Goal: Book appointment/travel/reservation

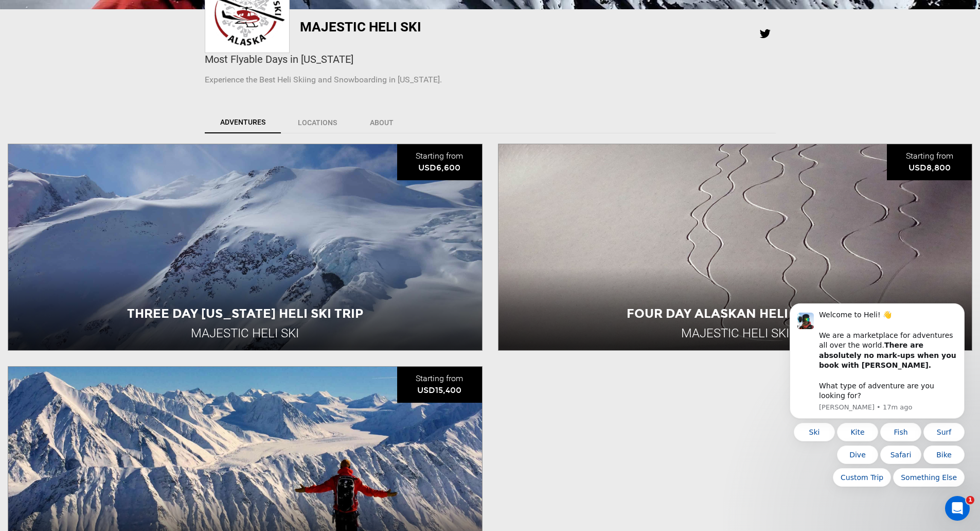
scroll to position [253, 0]
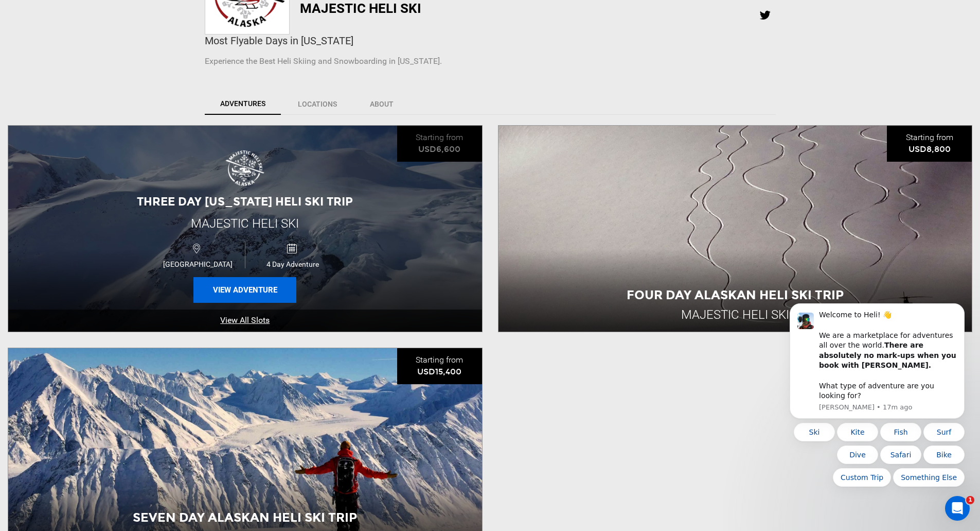
click at [254, 290] on button "View Adventure" at bounding box center [244, 290] width 103 height 26
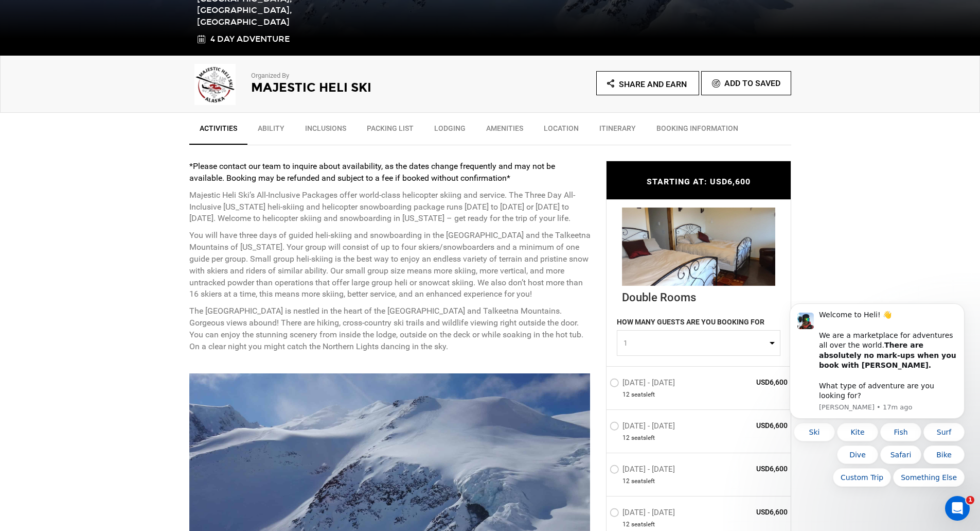
scroll to position [309, 0]
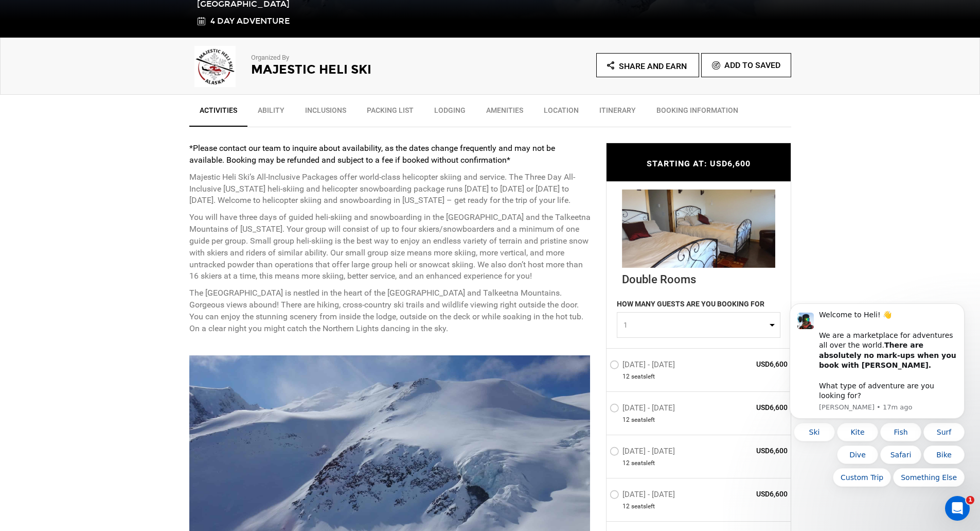
click at [690, 322] on span "1" at bounding box center [696, 325] width 144 height 10
click at [675, 387] on link "3" at bounding box center [698, 387] width 163 height 19
select select "3"
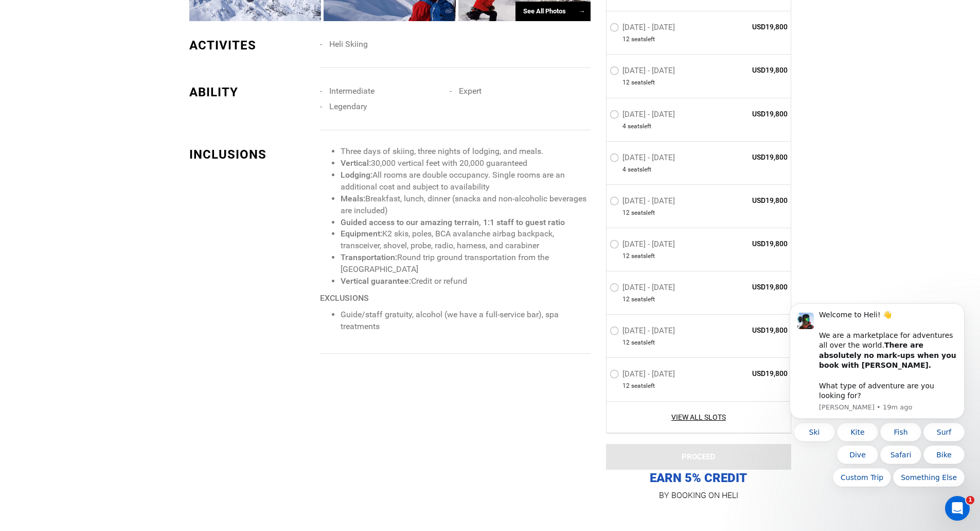
scroll to position [978, 0]
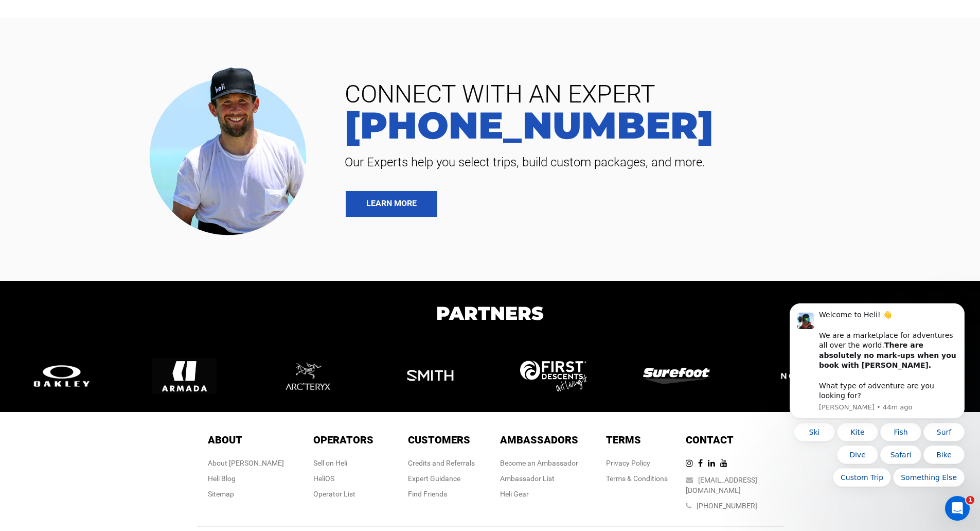
scroll to position [3894, 0]
